Goal: Task Accomplishment & Management: Use online tool/utility

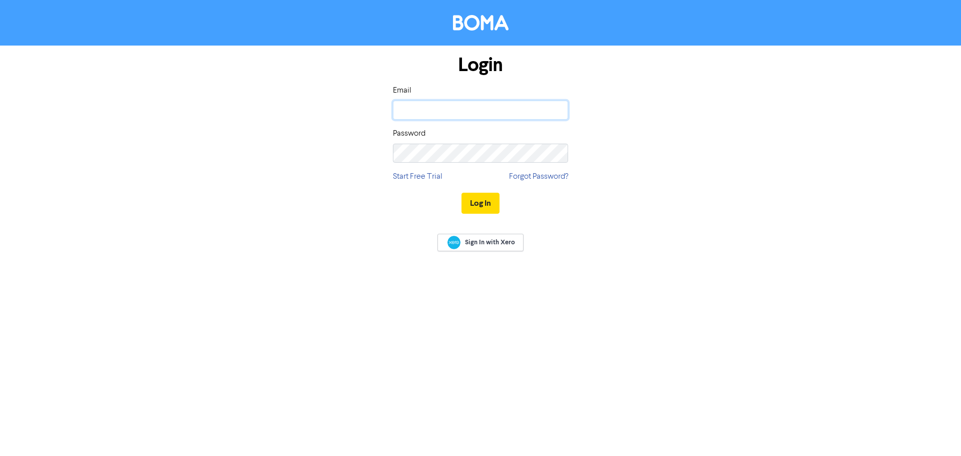
type input "[EMAIL_ADDRESS][DOMAIN_NAME]"
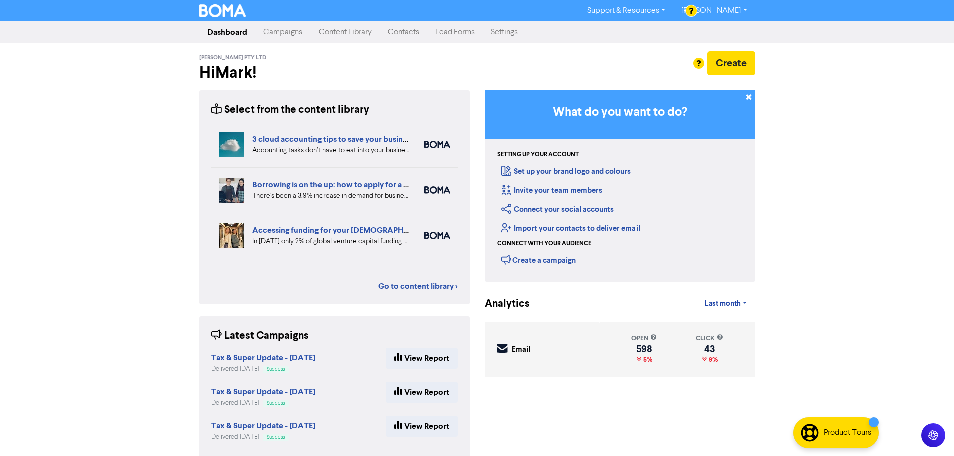
click at [820, 167] on div "Support & Resources Video Tutorials FAQ & Guides Marketing Education [PERSON_NA…" at bounding box center [477, 228] width 954 height 456
click at [734, 70] on button "Create" at bounding box center [731, 63] width 48 height 24
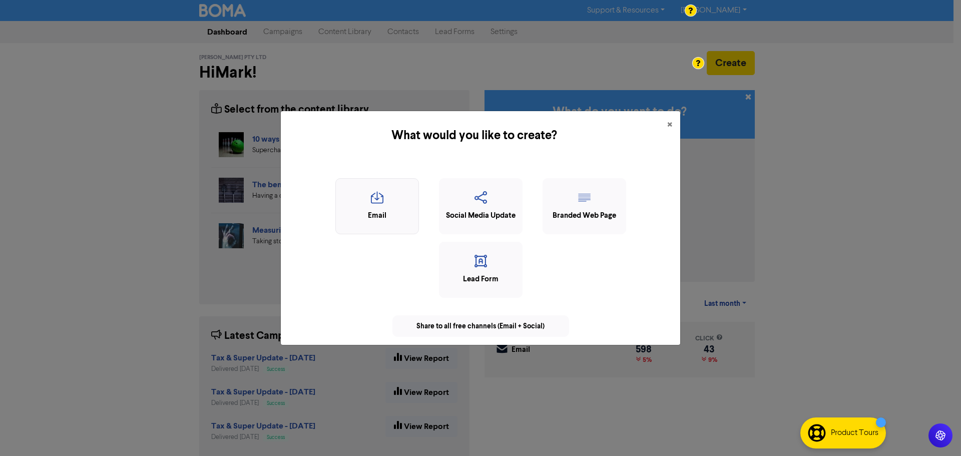
click at [380, 202] on icon "button" at bounding box center [377, 200] width 73 height 19
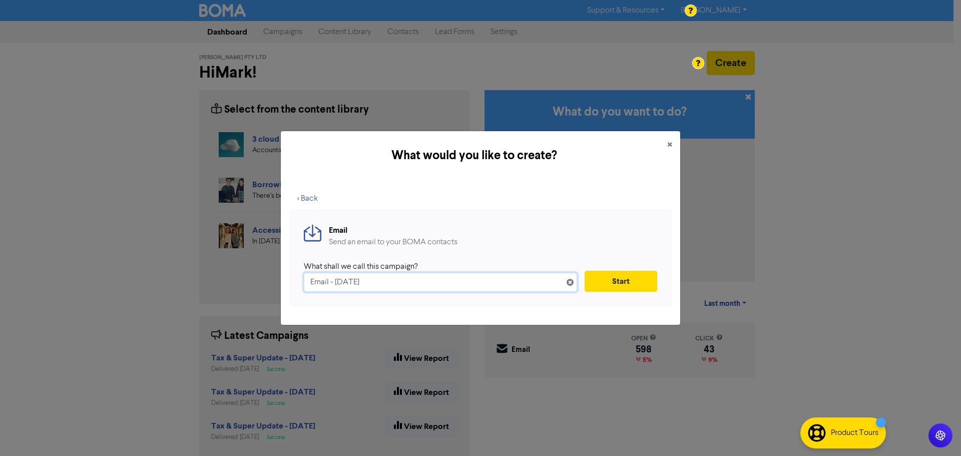
click at [393, 276] on input "Email - [DATE]" at bounding box center [440, 282] width 273 height 19
paste input "Tax & Super Update - Month YYYY"
click at [396, 284] on input "Tax & Super Update - Month YYYY" at bounding box center [440, 282] width 273 height 19
type input "Tax & Super Update - [DATE]"
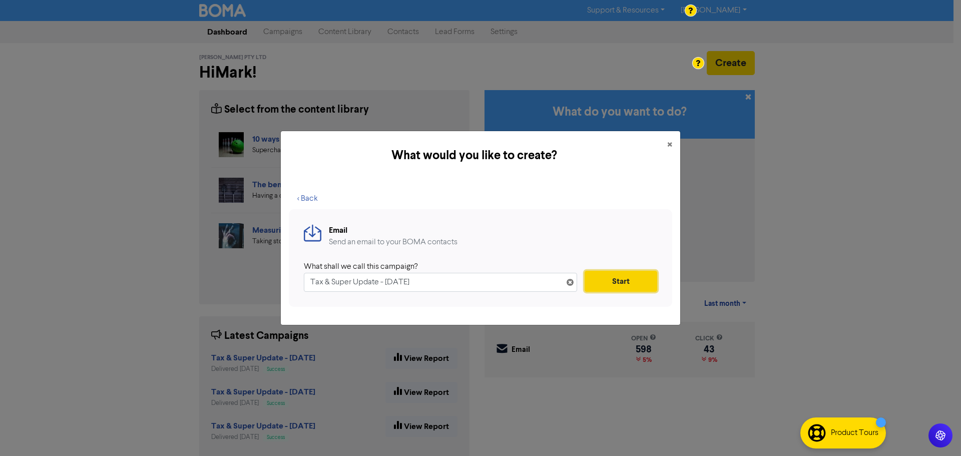
click at [621, 276] on button "Start" at bounding box center [621, 281] width 73 height 21
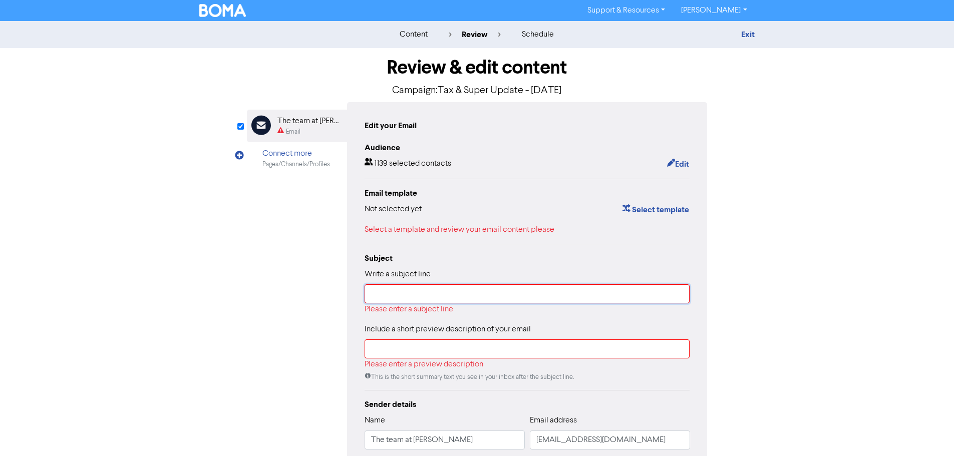
click at [459, 297] on input "text" at bounding box center [526, 293] width 325 height 19
paste input "Tax & Super Update - [DATE]"
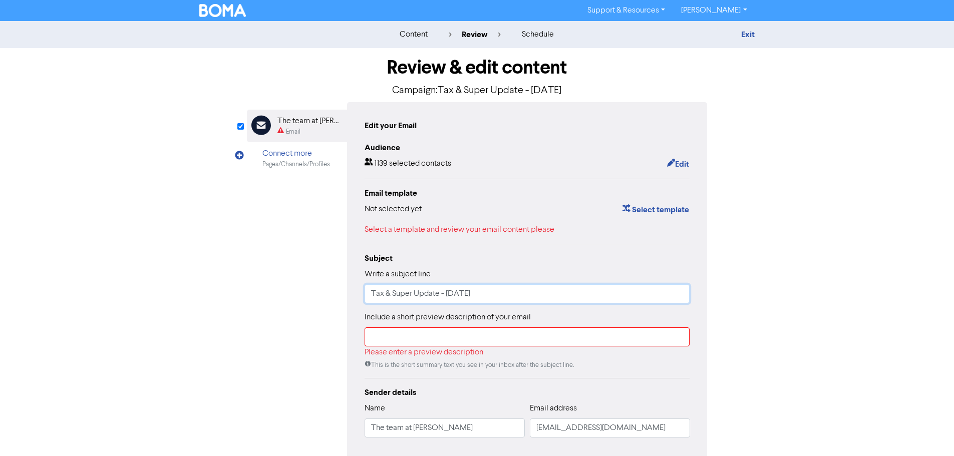
type input "Tax & Super Update - [DATE]"
click at [443, 346] on input "text" at bounding box center [526, 336] width 325 height 19
paste input "Tax & Super Update - [DATE]"
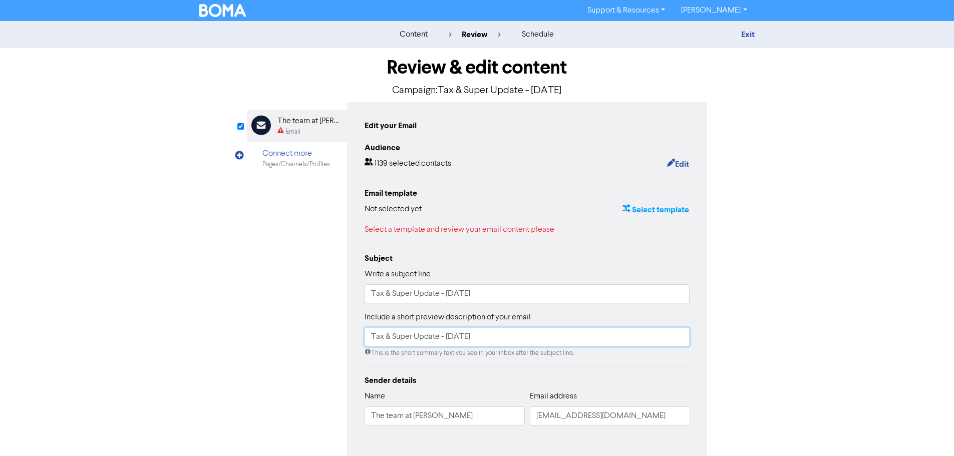
type input "Tax & Super Update - [DATE]"
click at [648, 209] on button "Select template" at bounding box center [656, 209] width 68 height 13
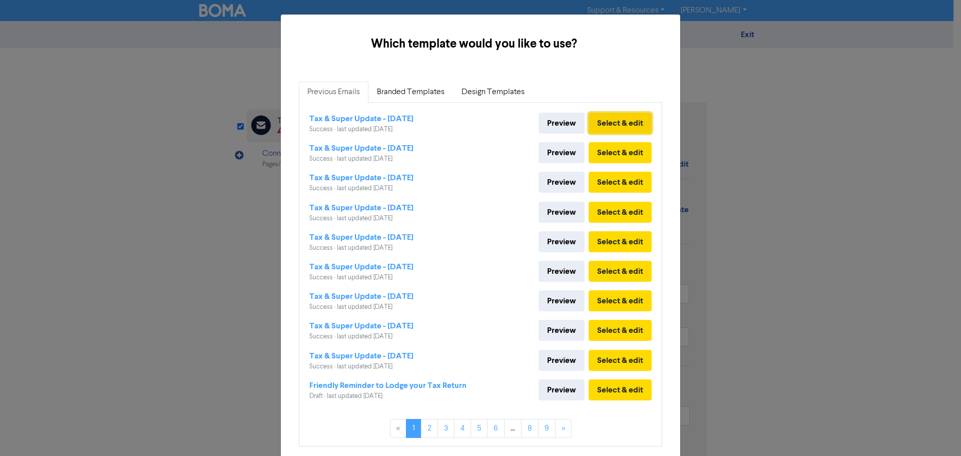
click at [613, 123] on button "Select & edit" at bounding box center [620, 123] width 63 height 21
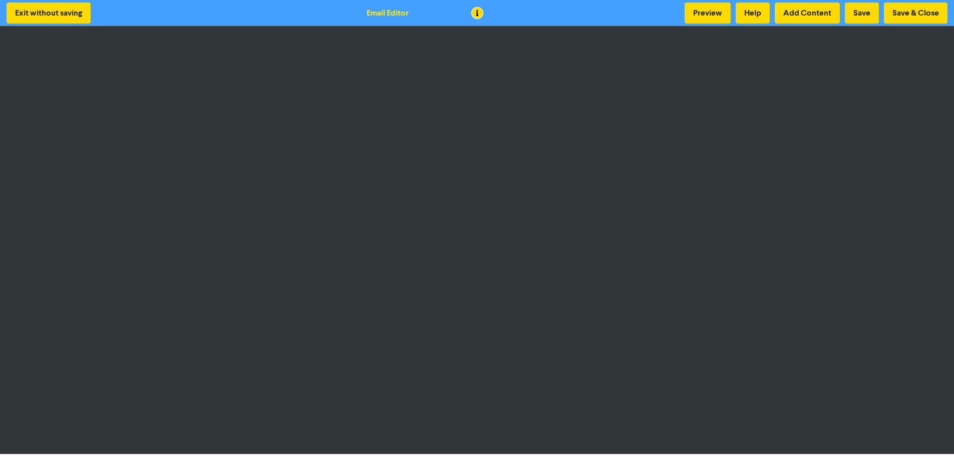
scroll to position [1, 0]
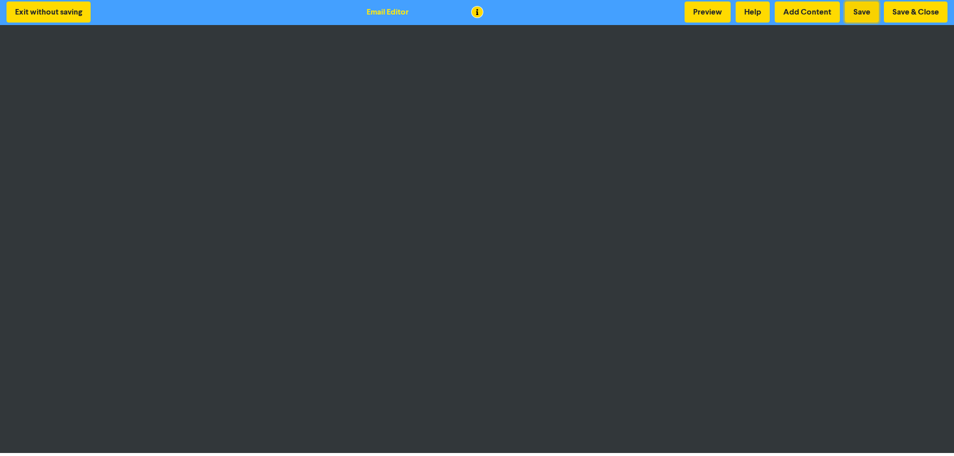
click at [856, 10] on button "Save" at bounding box center [862, 12] width 34 height 21
click at [916, 14] on button "Save & Close" at bounding box center [916, 12] width 64 height 21
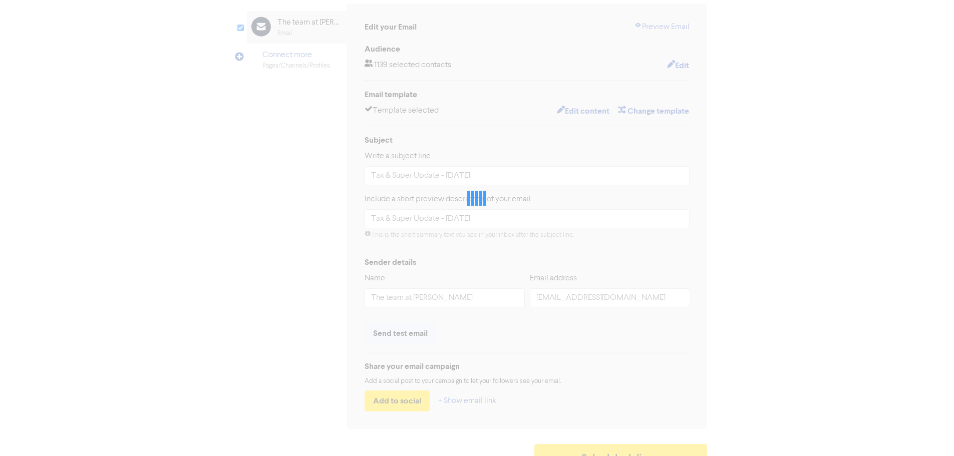
scroll to position [118, 0]
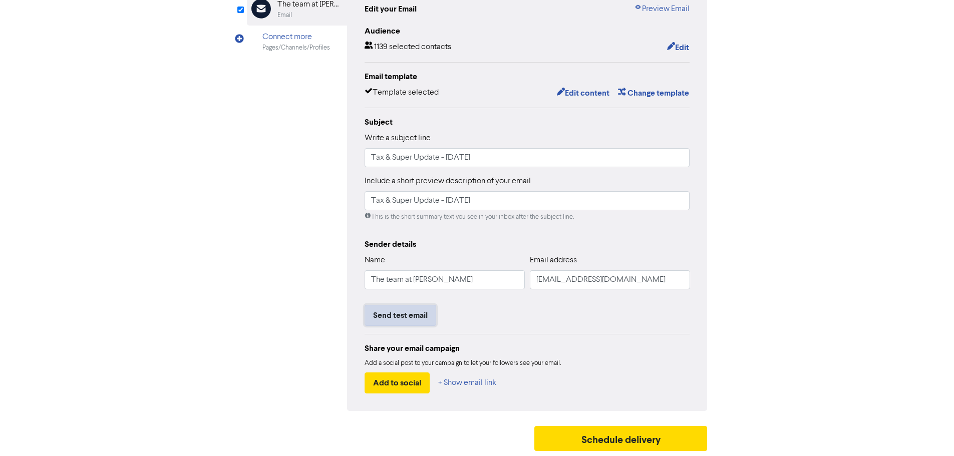
click at [397, 317] on button "Send test email" at bounding box center [400, 315] width 72 height 21
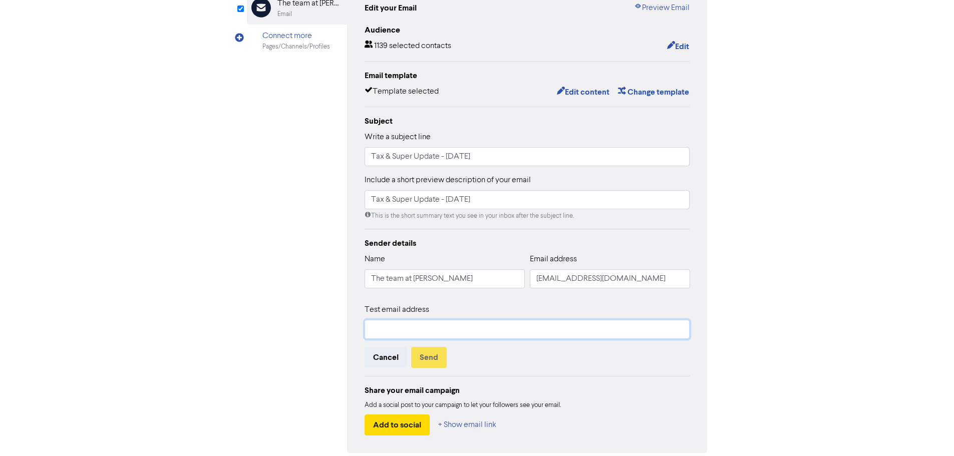
click at [385, 330] on input "text" at bounding box center [526, 329] width 325 height 19
type input "[EMAIL_ADDRESS][DOMAIN_NAME]"
click at [433, 364] on button "Send" at bounding box center [429, 357] width 36 height 21
